Goal: Task Accomplishment & Management: Use online tool/utility

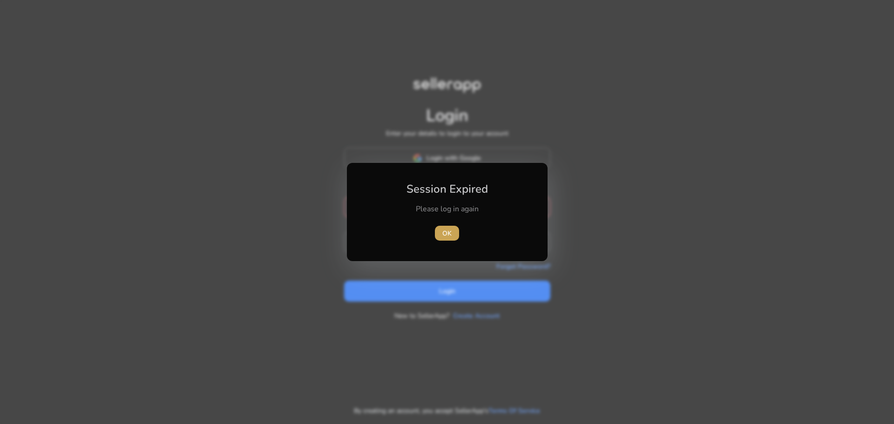
click at [451, 237] on span "OK" at bounding box center [446, 234] width 9 height 10
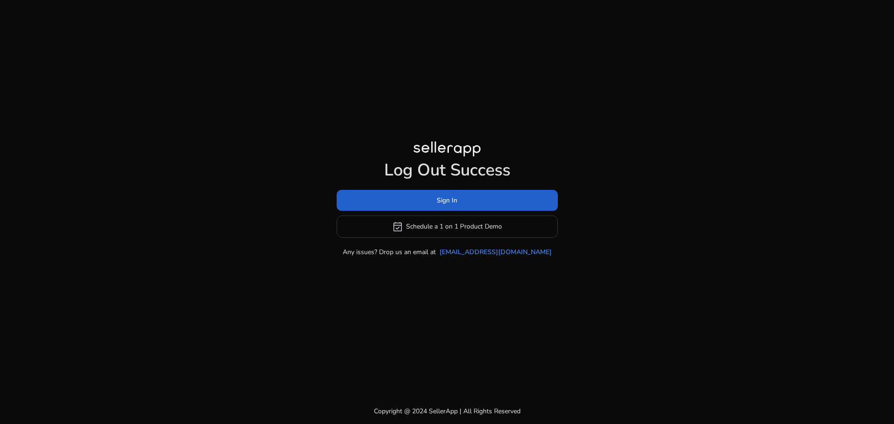
click at [458, 201] on span at bounding box center [447, 200] width 221 height 22
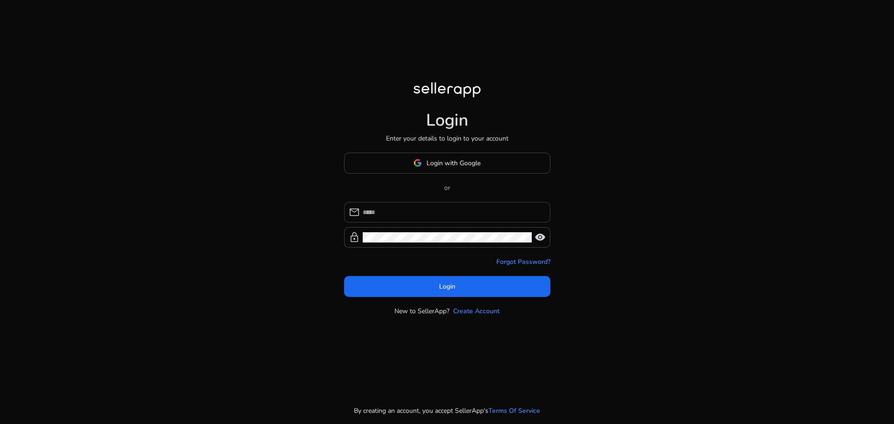
click at [443, 210] on input at bounding box center [453, 212] width 180 height 10
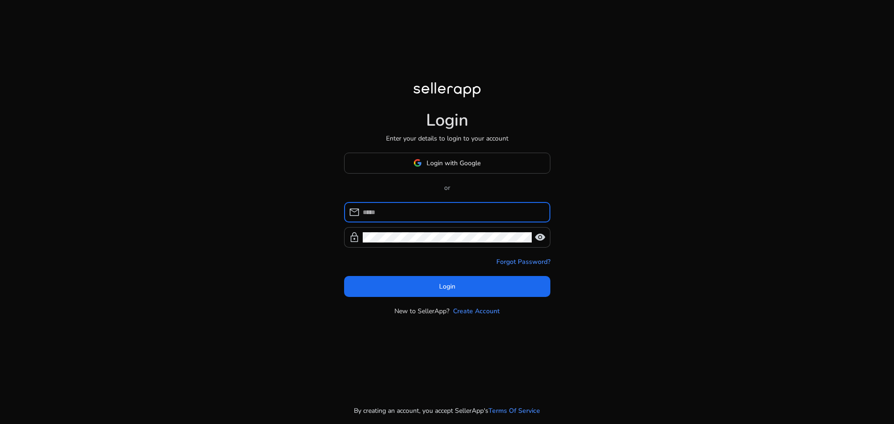
click at [441, 213] on input at bounding box center [453, 212] width 180 height 10
click at [451, 164] on span "Login with Google" at bounding box center [453, 163] width 54 height 10
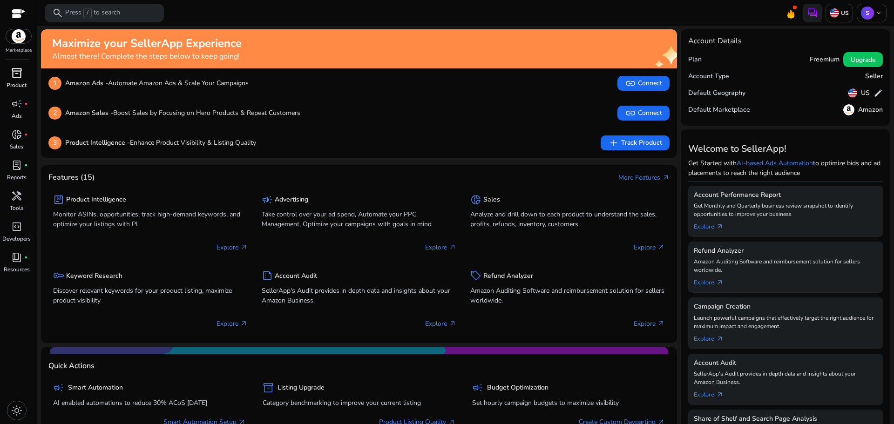
click at [22, 68] on span "inventory_2" at bounding box center [16, 73] width 11 height 11
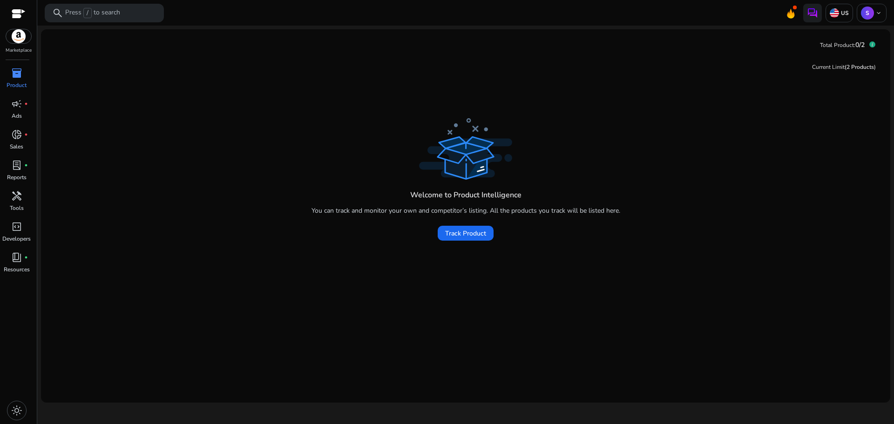
click at [23, 38] on img at bounding box center [18, 36] width 25 height 14
click at [18, 135] on span "donut_small" at bounding box center [16, 134] width 11 height 11
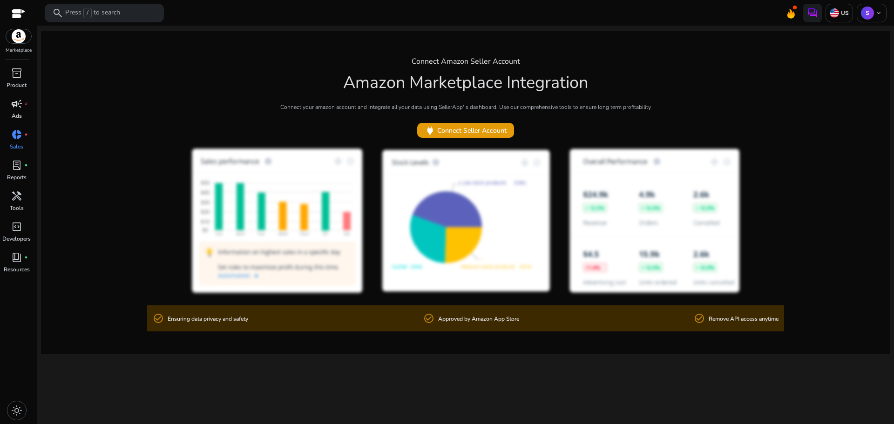
click at [19, 116] on p "Ads" at bounding box center [17, 116] width 10 height 8
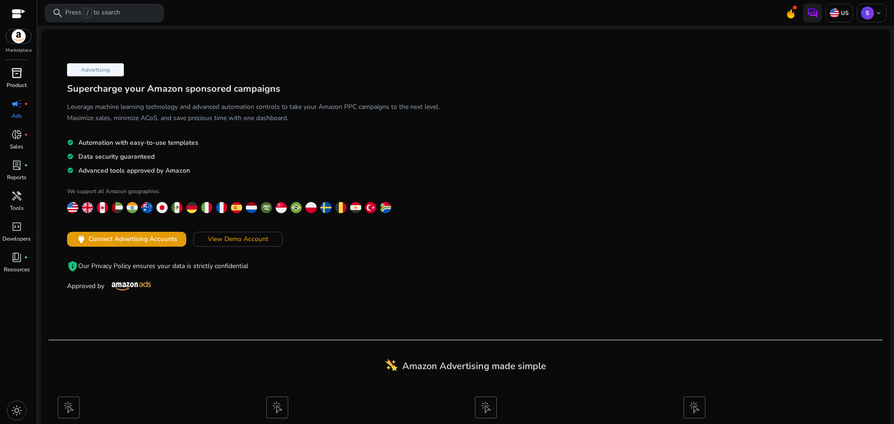
click at [15, 76] on span "inventory_2" at bounding box center [16, 73] width 11 height 11
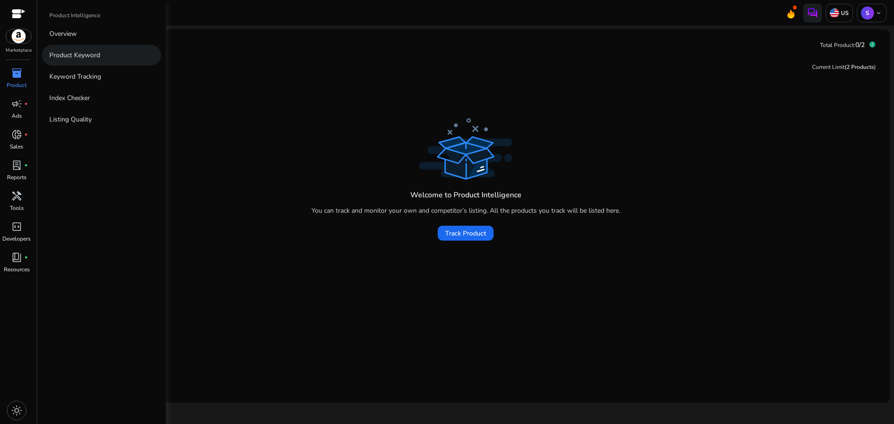
click at [78, 55] on p "Product Keyword" at bounding box center [74, 55] width 51 height 10
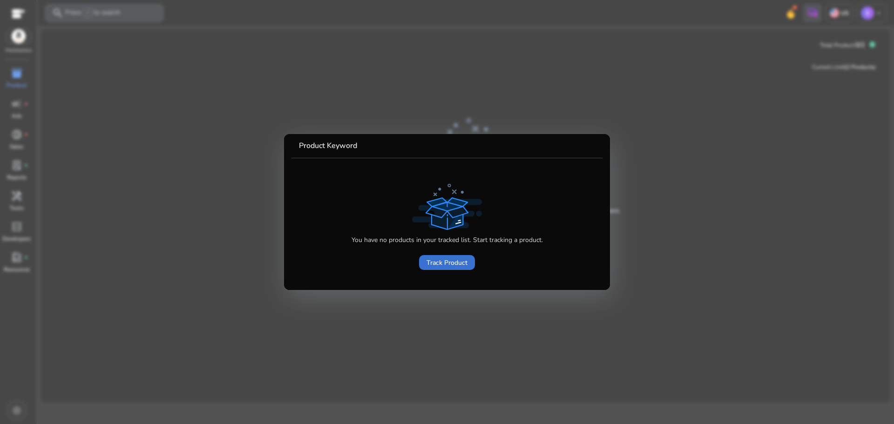
click at [452, 269] on span at bounding box center [447, 262] width 56 height 22
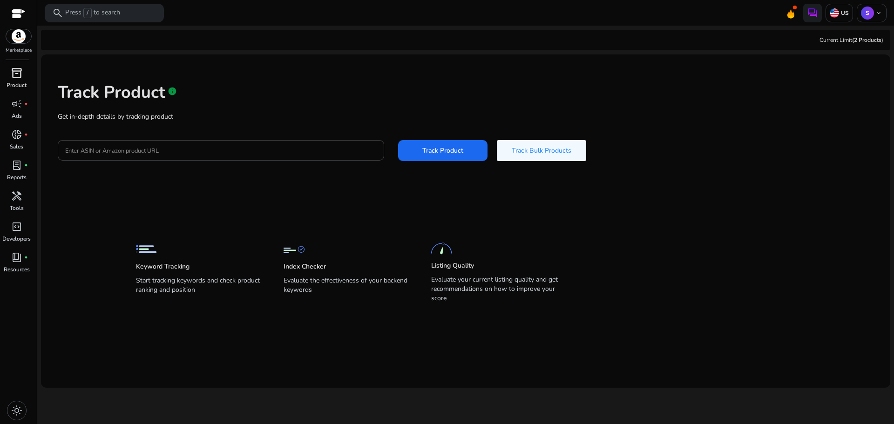
click at [15, 71] on span "inventory_2" at bounding box center [16, 73] width 11 height 11
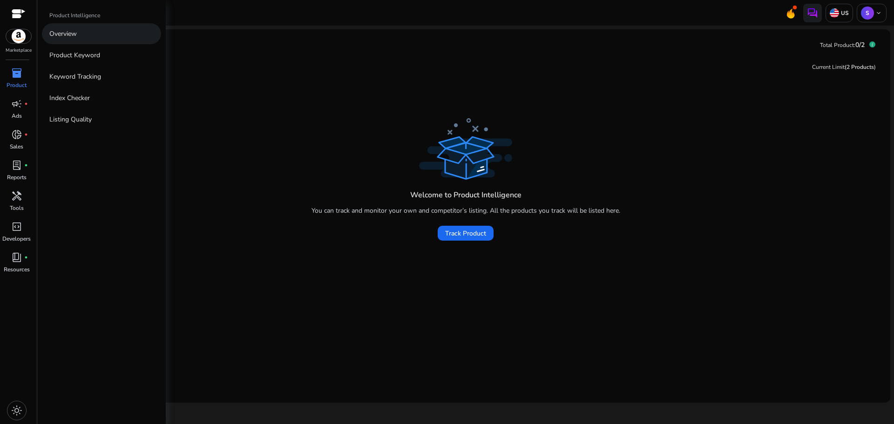
click at [77, 31] on p "Overview" at bounding box center [62, 34] width 27 height 10
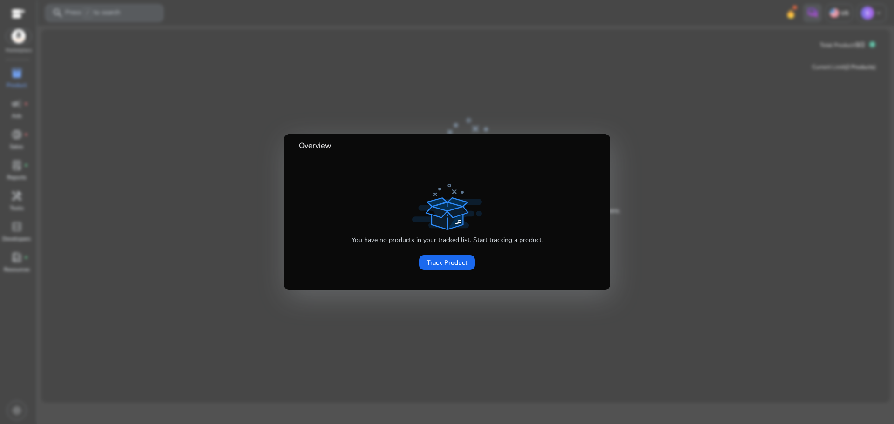
click at [258, 151] on div at bounding box center [447, 212] width 894 height 424
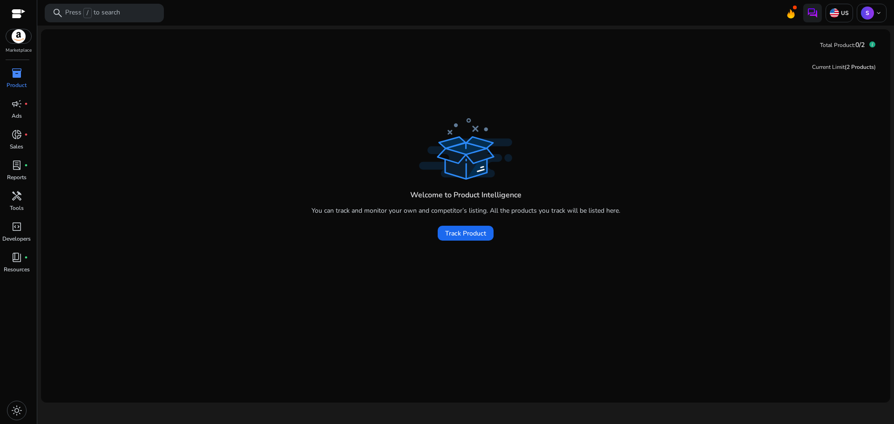
click at [16, 40] on img at bounding box center [18, 36] width 25 height 14
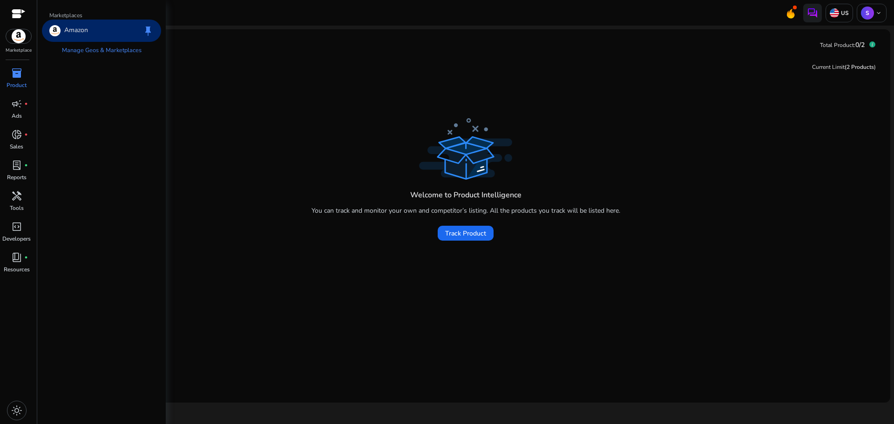
click at [16, 6] on div at bounding box center [19, 14] width 14 height 29
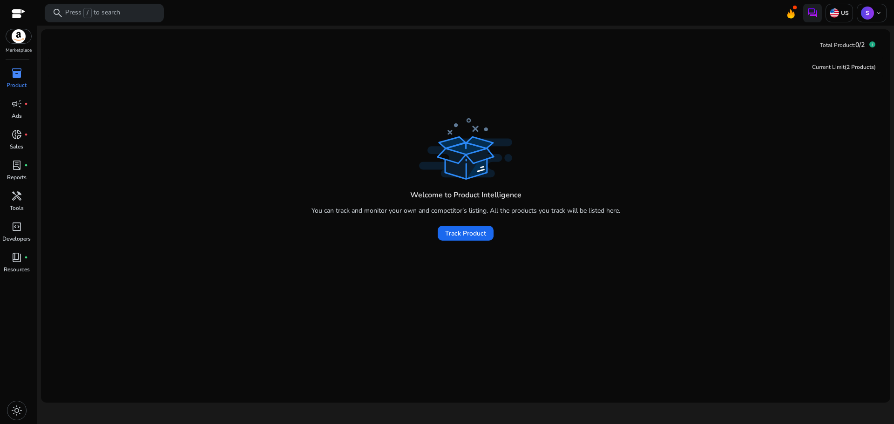
click at [17, 13] on div at bounding box center [19, 14] width 14 height 11
